Goal: Obtain resource: Download file/media

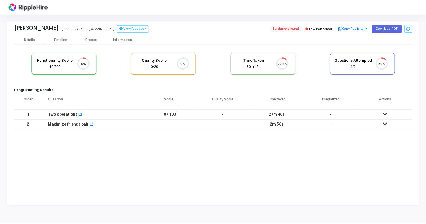
scroll to position [12, 14]
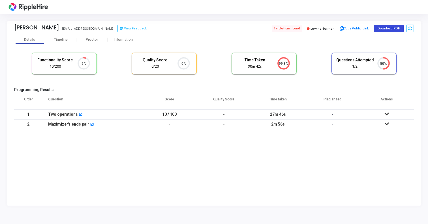
click at [391, 29] on button "Download PDF" at bounding box center [389, 28] width 30 height 7
click at [89, 41] on div "Proctor" at bounding box center [91, 40] width 31 height 4
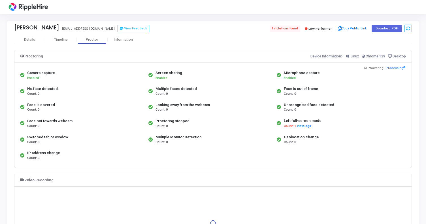
drag, startPoint x: 158, startPoint y: 90, endPoint x: 210, endPoint y: 90, distance: 52.1
click at [210, 90] on div "Multiple faces detected Count: 0" at bounding box center [211, 91] width 128 height 16
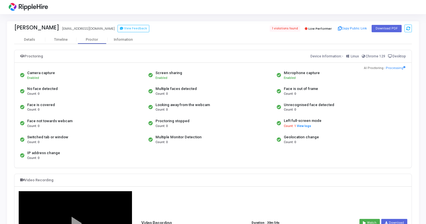
click at [334, 93] on div "Face is out of frame Count: 0" at bounding box center [339, 91] width 128 height 16
drag, startPoint x: 319, startPoint y: 141, endPoint x: 30, endPoint y: 72, distance: 297.1
click at [30, 72] on div "Camera capture Enabled Screen sharing Enabled Microphone capture Enabled No fac…" at bounding box center [213, 115] width 388 height 96
click at [136, 124] on div "Face not towards webcam Count: 0" at bounding box center [83, 123] width 128 height 16
drag, startPoint x: 151, startPoint y: 89, endPoint x: 179, endPoint y: 127, distance: 47.3
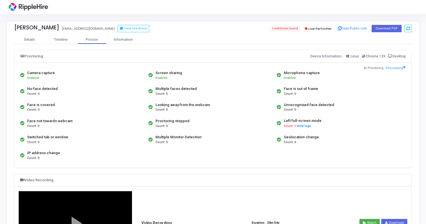
click at [179, 127] on div "Camera capture Enabled Screen sharing Enabled Microphone capture Enabled No fac…" at bounding box center [213, 115] width 388 height 96
click at [190, 127] on div "Proctoring stopped Count: 0" at bounding box center [211, 123] width 128 height 16
click at [155, 102] on div "Looking away from the webcam Count: 0" at bounding box center [211, 107] width 128 height 16
click at [124, 18] on div "[PERSON_NAME] [EMAIL_ADDRESS][DOMAIN_NAME] View Feedback 1 violations found Low…" at bounding box center [213, 119] width 426 height 210
click at [199, 37] on div "Details Timeline [PERSON_NAME] Information" at bounding box center [212, 39] width 397 height 8
